Goal: Task Accomplishment & Management: Manage account settings

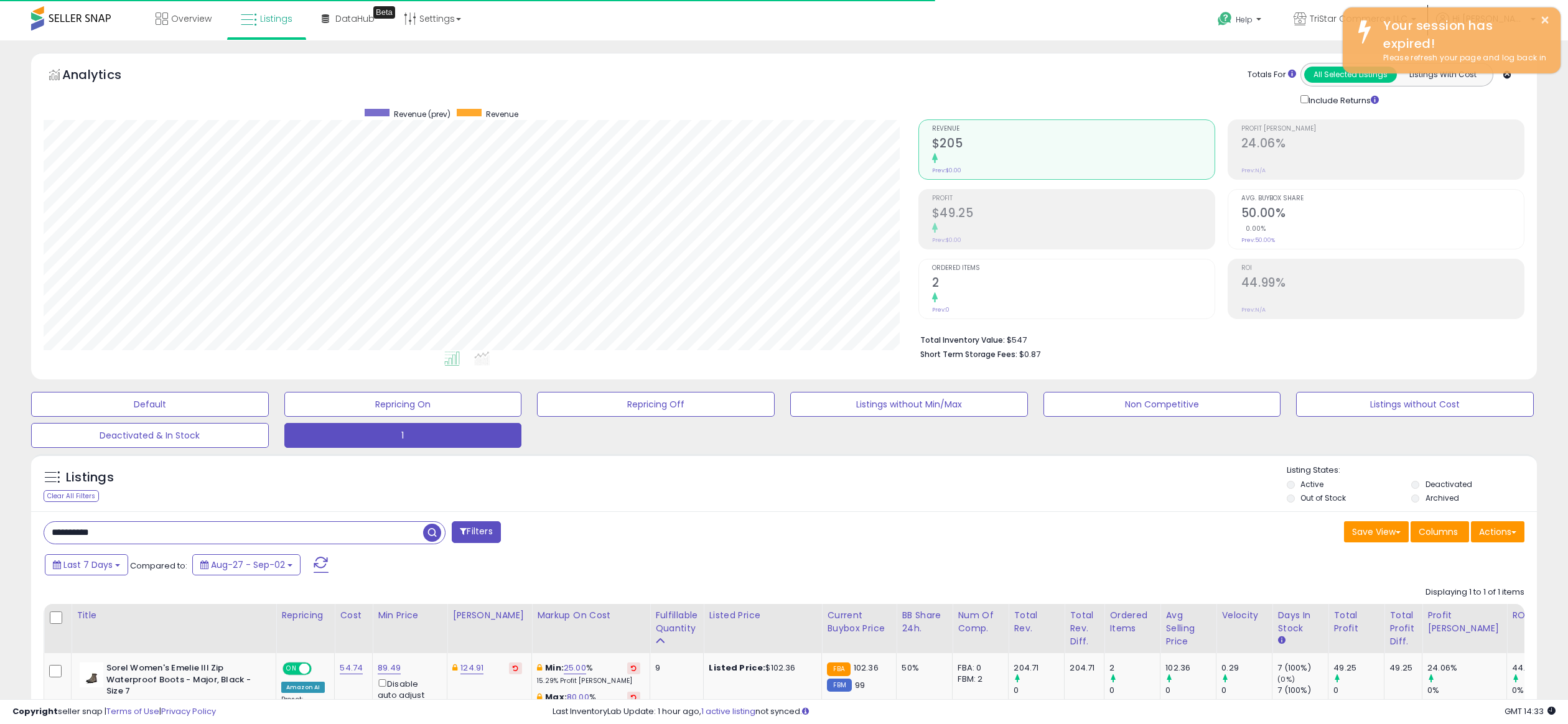
select select "**"
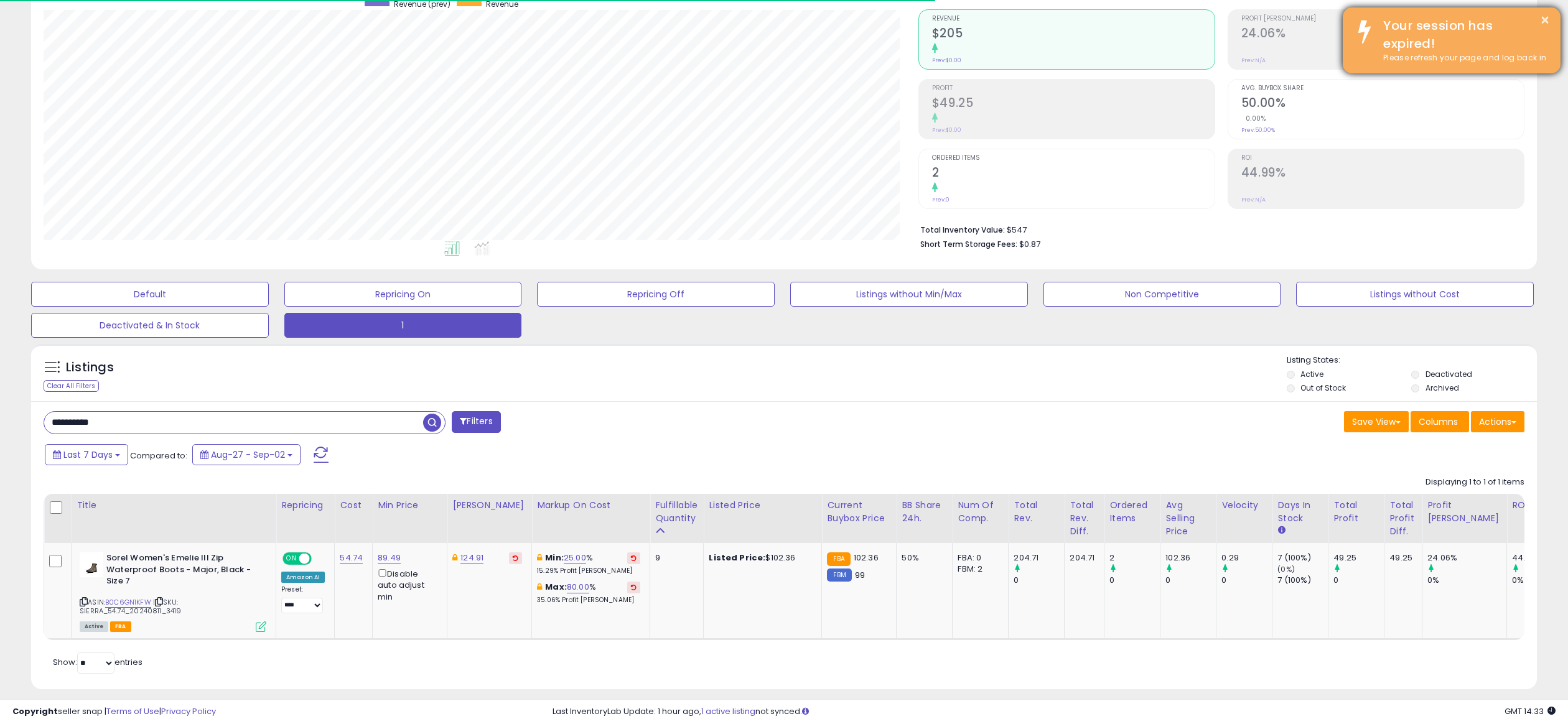
scroll to position [255, 875]
click at [1546, 18] on button "×" at bounding box center [1544, 21] width 10 height 16
